Goal: Task Accomplishment & Management: Book appointment/travel/reservation

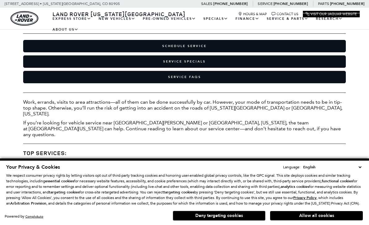
scroll to position [154, 0]
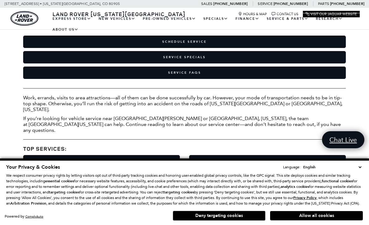
click at [323, 211] on button "Allow all cookies" at bounding box center [316, 215] width 93 height 9
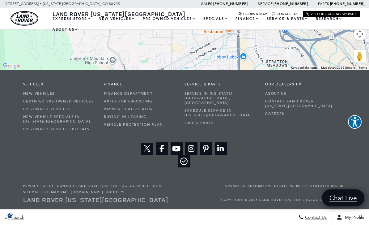
scroll to position [1837, 0]
click at [0, 0] on link "How Express Works" at bounding box center [0, 0] width 0 height 0
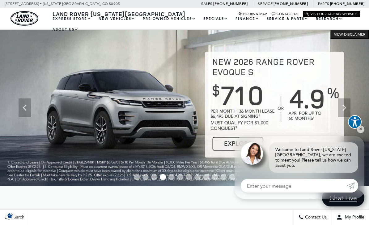
click at [0, 0] on link "Tire Source" at bounding box center [0, 0] width 0 height 0
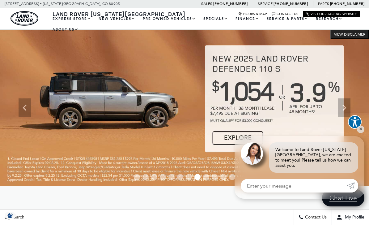
click at [0, 0] on b "Schedule Service" at bounding box center [0, 0] width 0 height 0
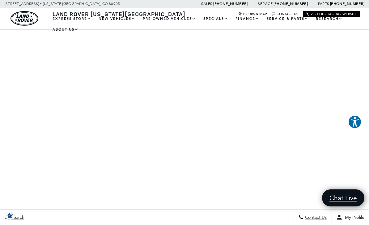
scroll to position [160, 0]
